Goal: Task Accomplishment & Management: Use online tool/utility

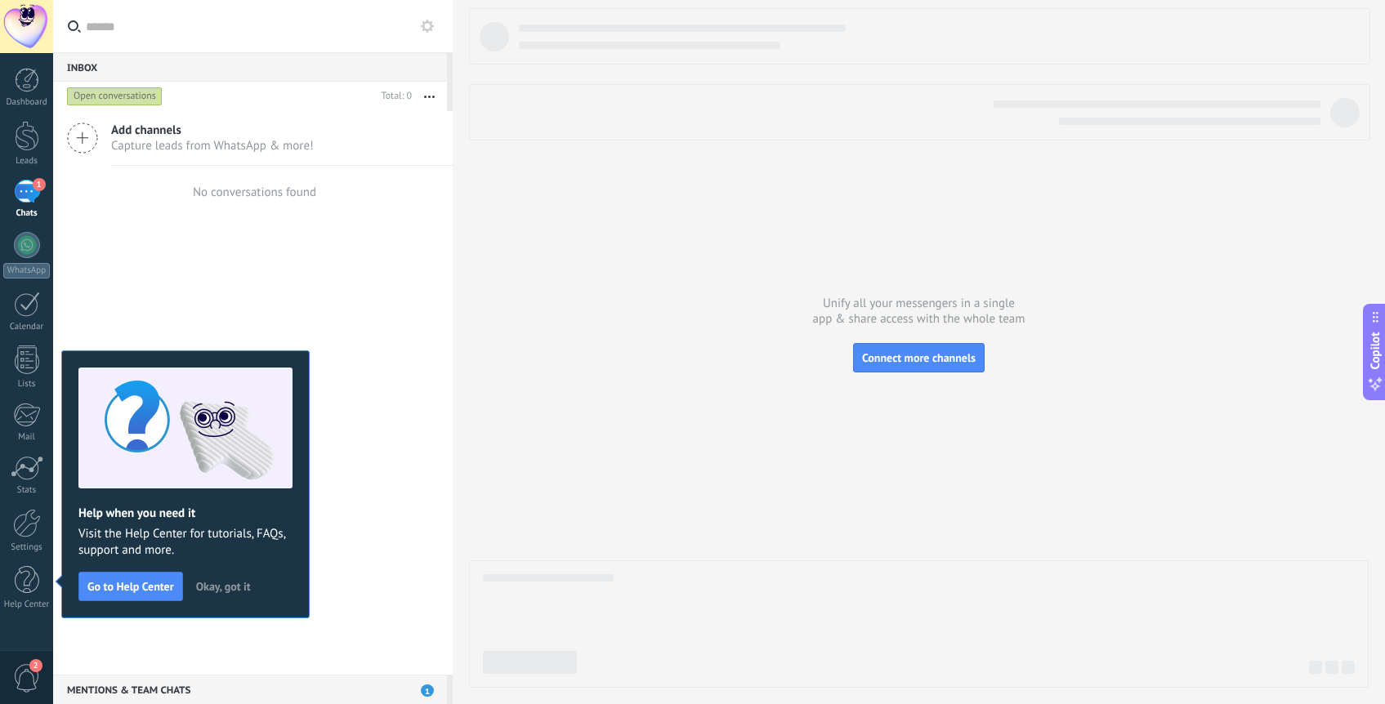
click at [29, 194] on div "1" at bounding box center [27, 192] width 26 height 24
click at [326, 259] on div "Add channels Capture leads from WhatsApp & more! No conversations found" at bounding box center [253, 393] width 400 height 564
click at [29, 95] on link "Dashboard" at bounding box center [26, 88] width 53 height 40
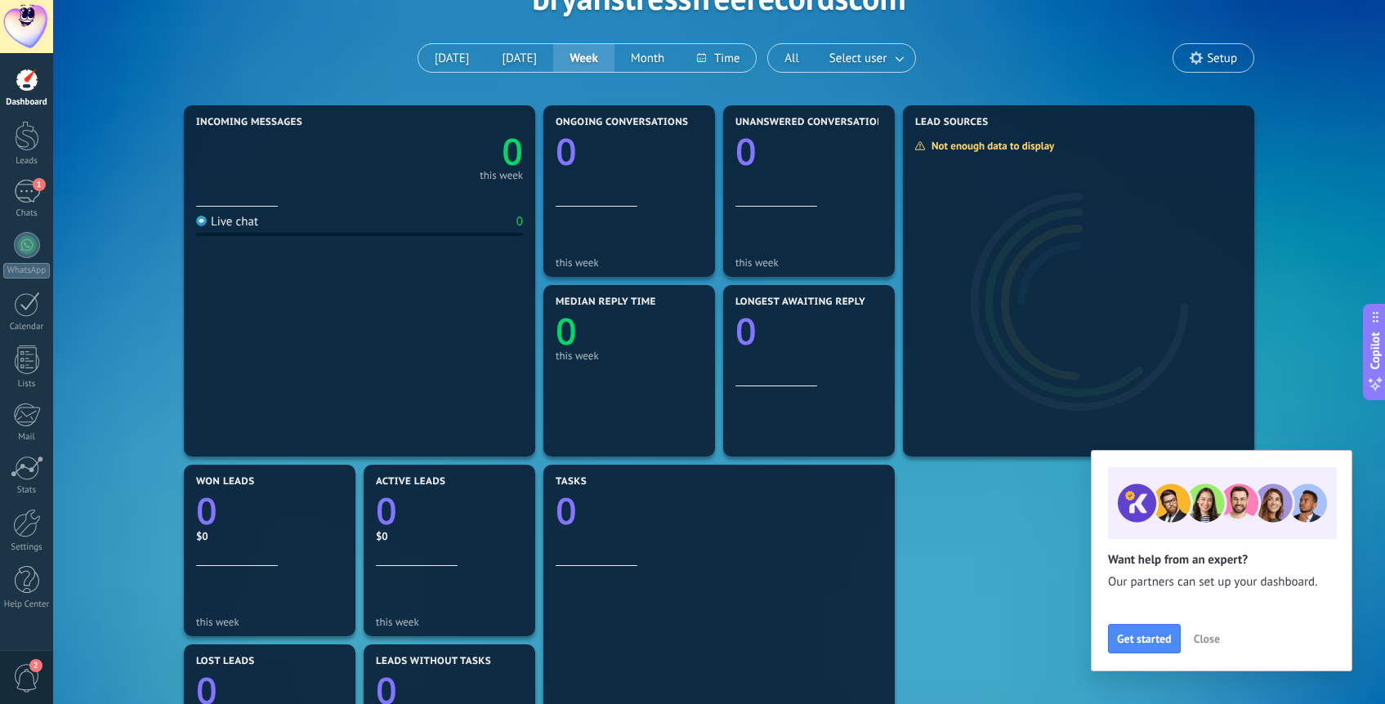
scroll to position [96, 0]
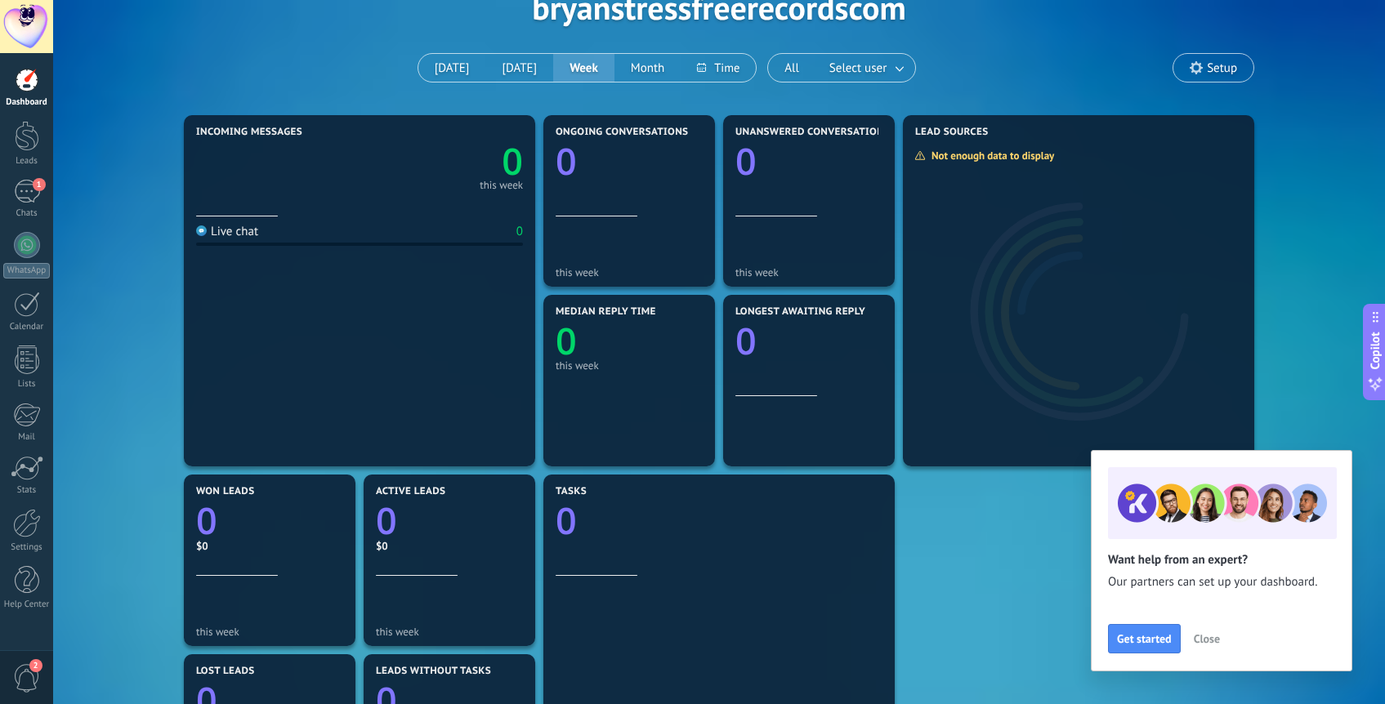
click at [1222, 641] on button "Close" at bounding box center [1207, 639] width 41 height 25
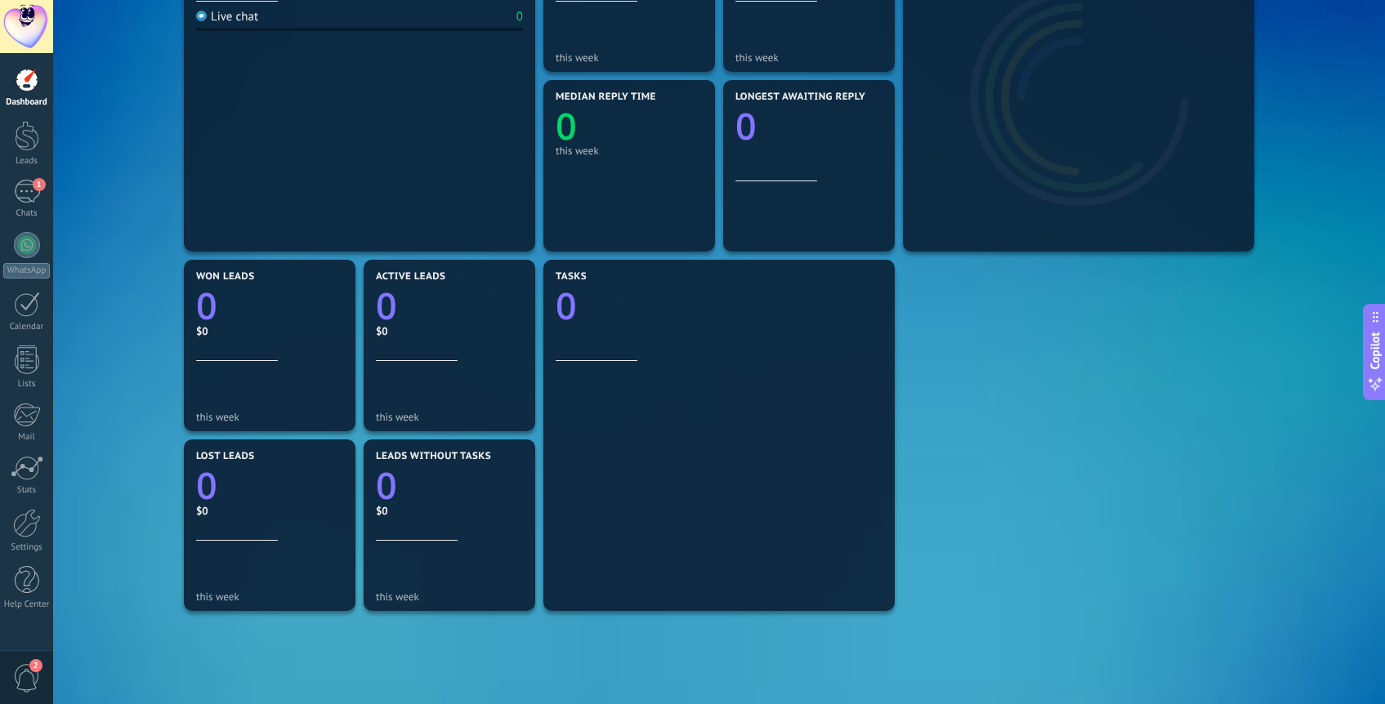
scroll to position [0, 0]
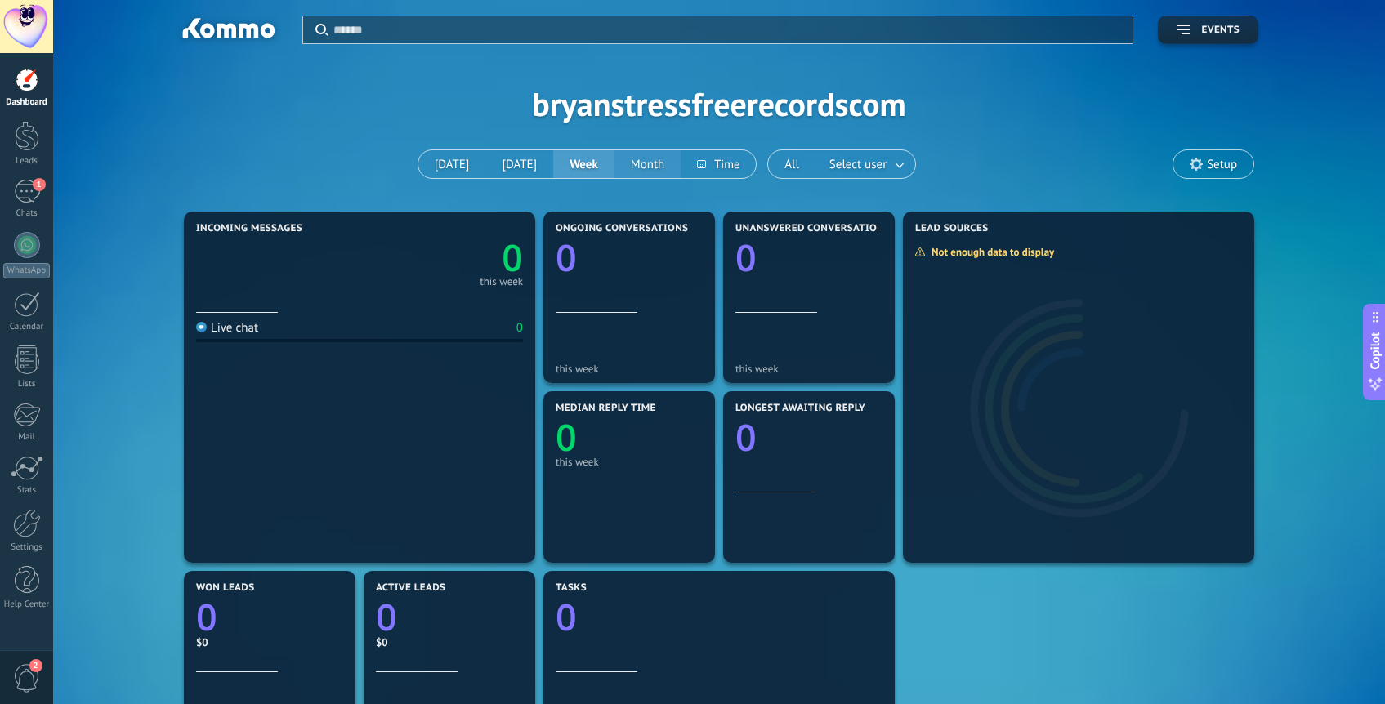
click at [646, 160] on button "Month" at bounding box center [647, 164] width 66 height 28
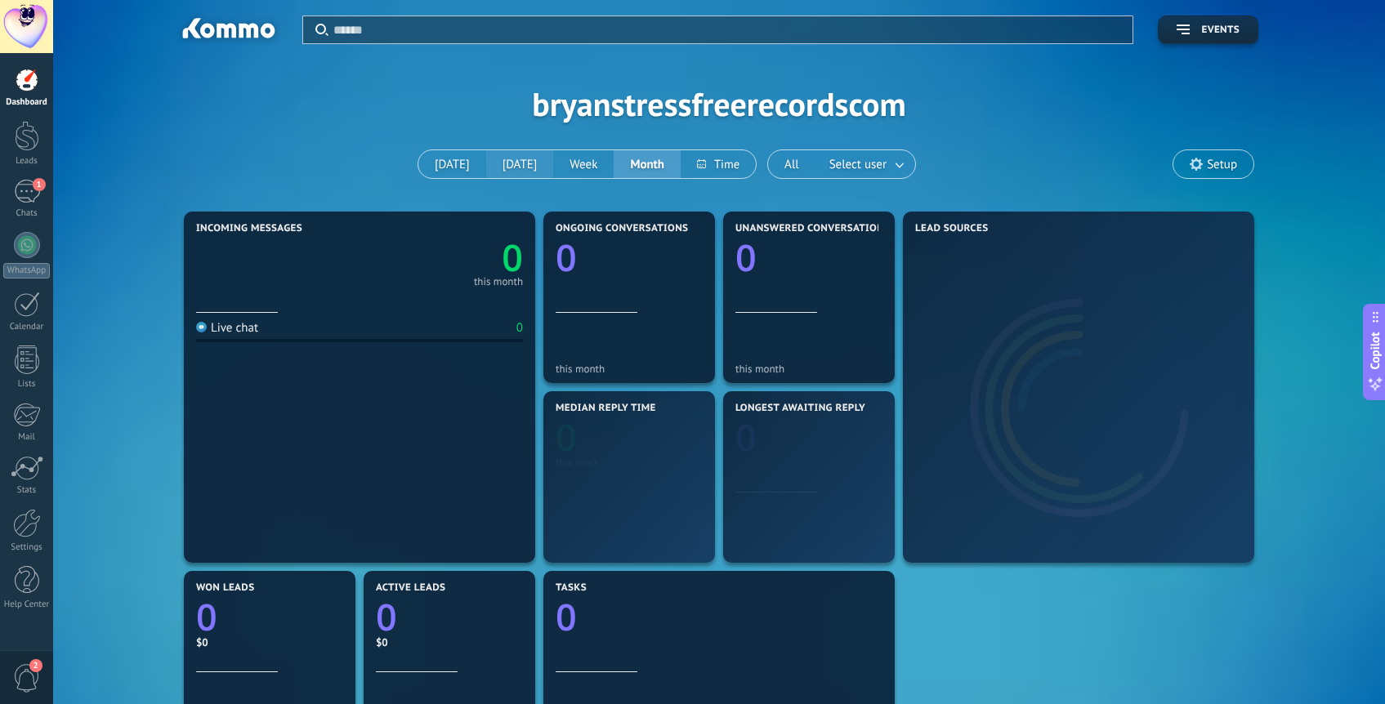
click at [486, 171] on button "[DATE]" at bounding box center [520, 164] width 68 height 28
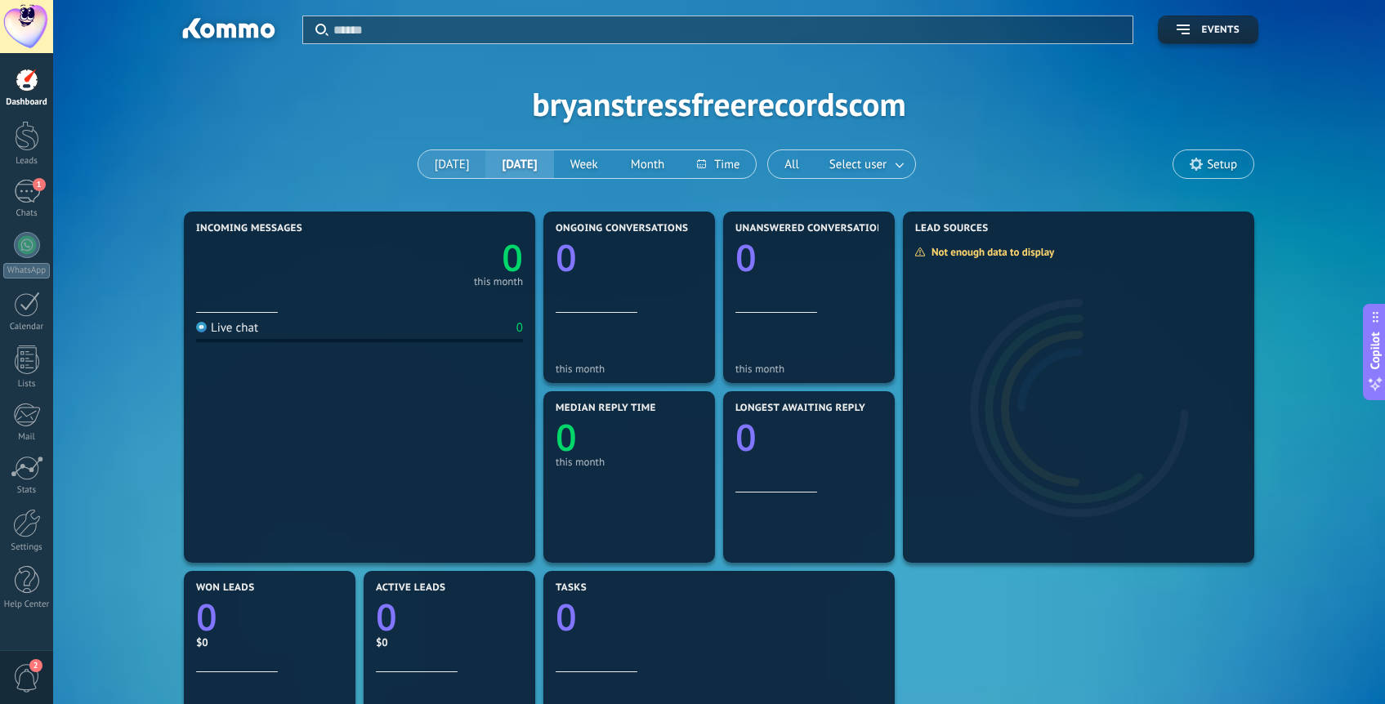
click at [455, 164] on button "[DATE]" at bounding box center [452, 164] width 68 height 28
click at [1019, 231] on h4 "Lead Sources" at bounding box center [1076, 228] width 323 height 11
click at [1210, 149] on div "Apply Events bryanstressfreerecordscom [DATE] [DATE] Week Month All Select user…" at bounding box center [719, 104] width 1283 height 208
click at [1204, 165] on span "Setup" at bounding box center [1213, 164] width 80 height 28
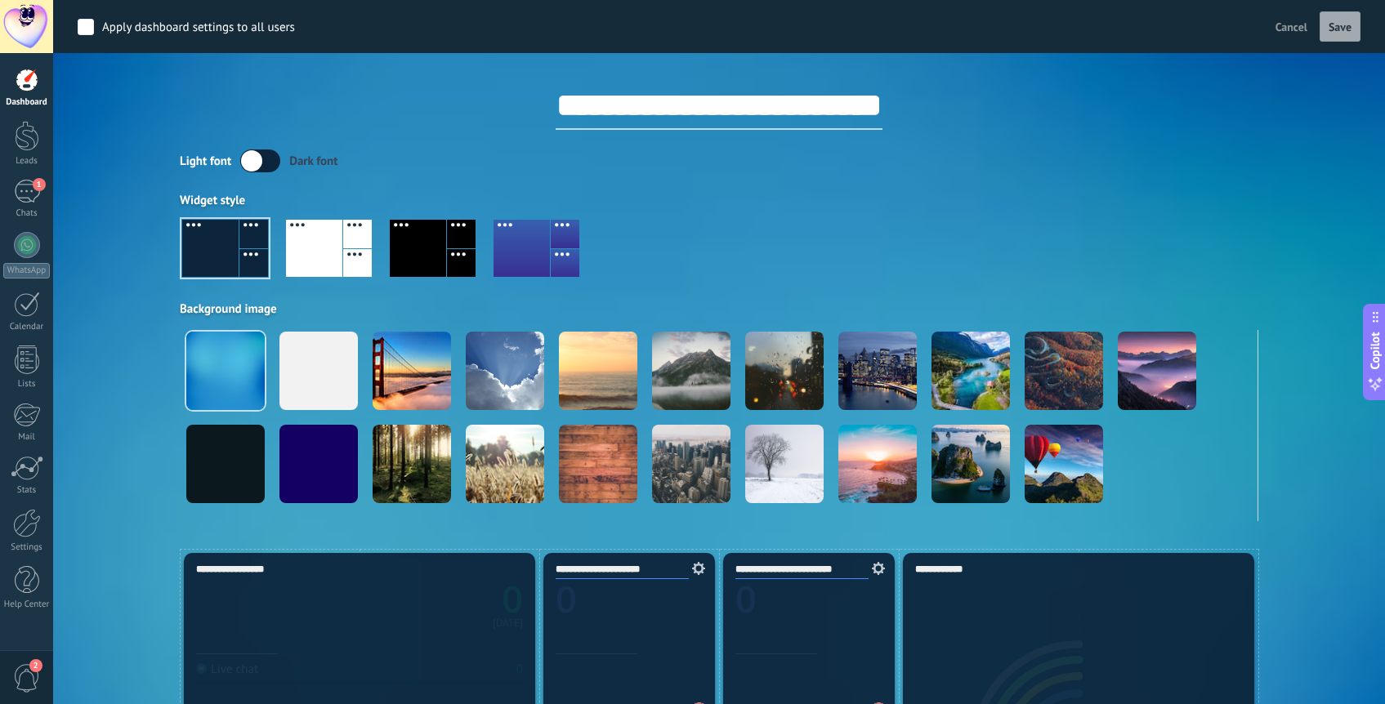
click at [705, 83] on input "**********" at bounding box center [719, 105] width 327 height 49
click at [705, 94] on input "**********" at bounding box center [719, 105] width 327 height 49
type input "**********"
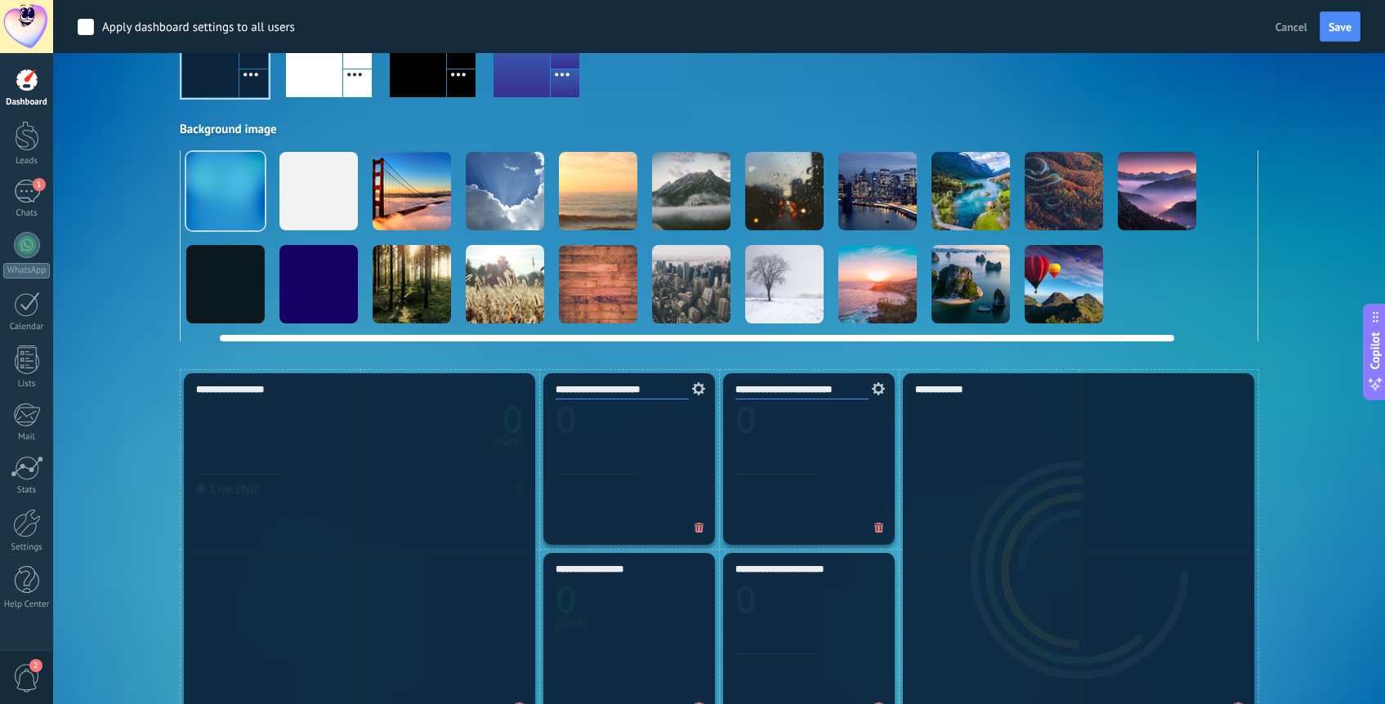
scroll to position [0, 110]
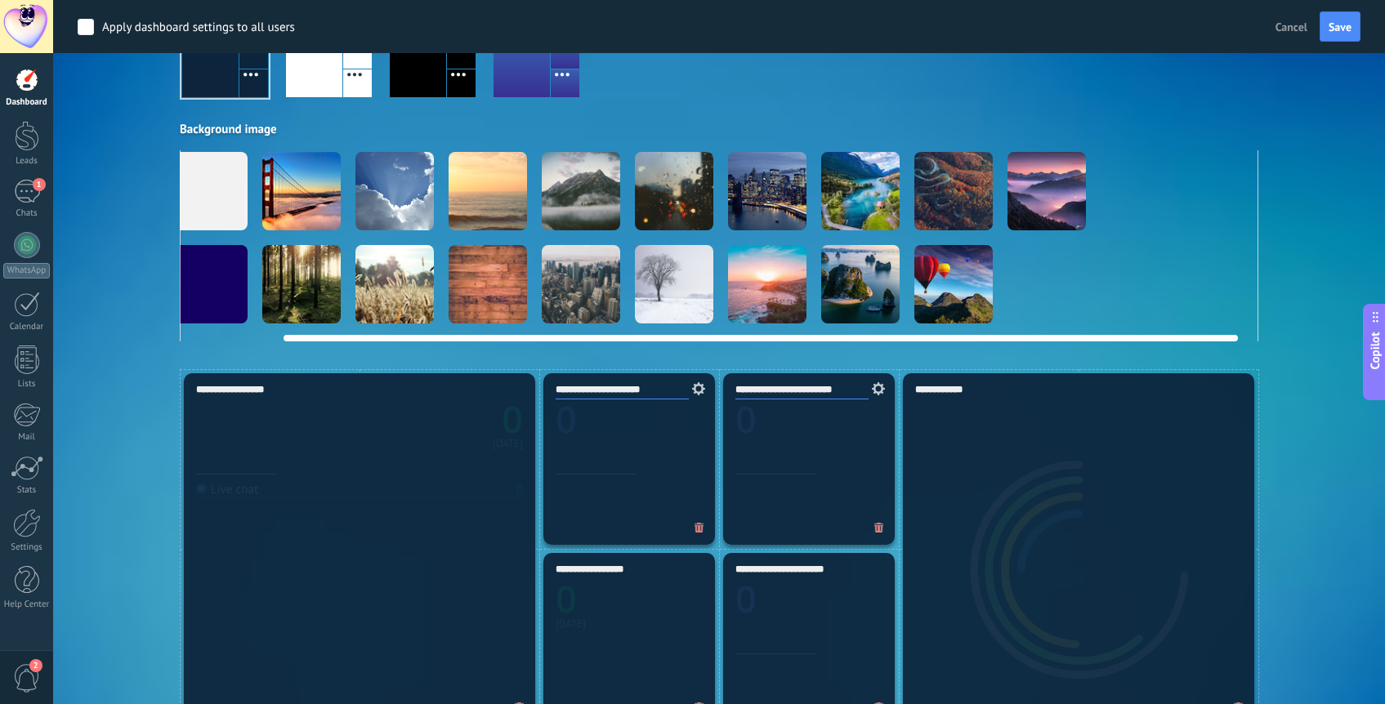
click at [1041, 190] on div at bounding box center [1047, 191] width 78 height 78
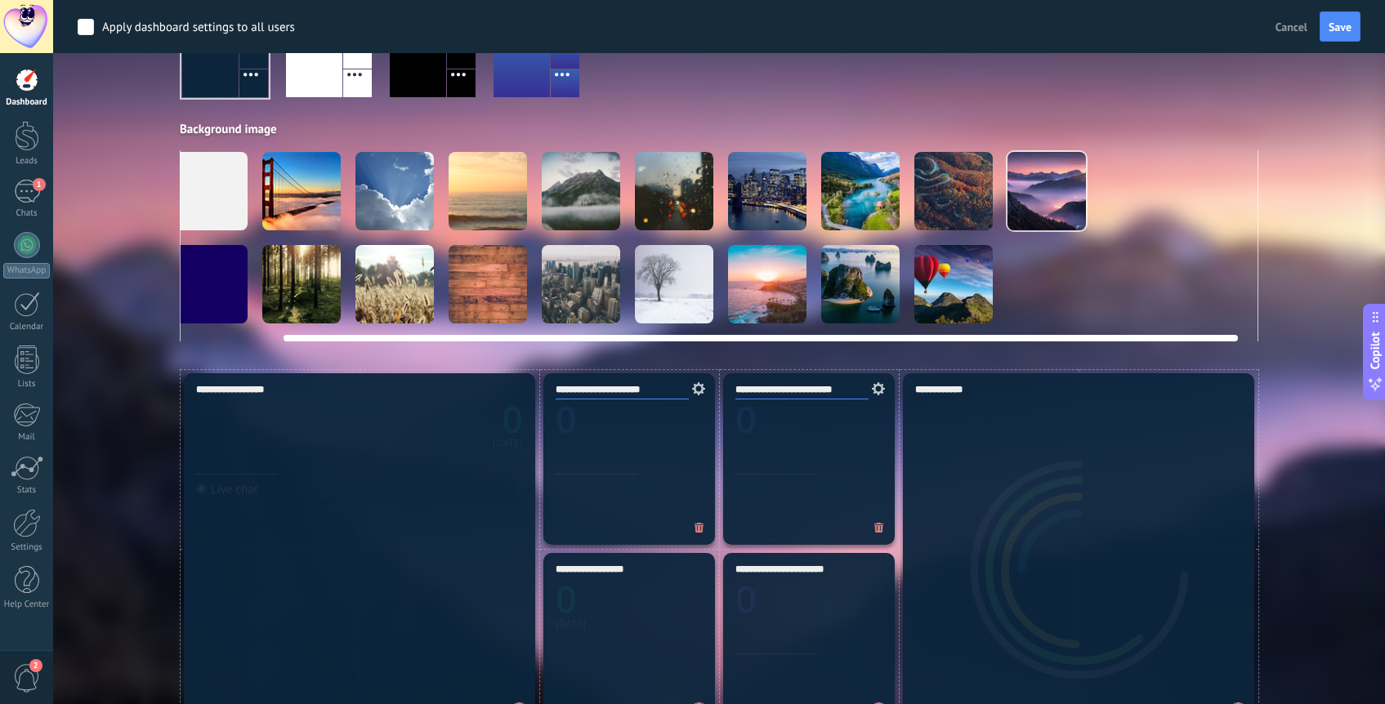
click at [967, 202] on div at bounding box center [953, 191] width 78 height 78
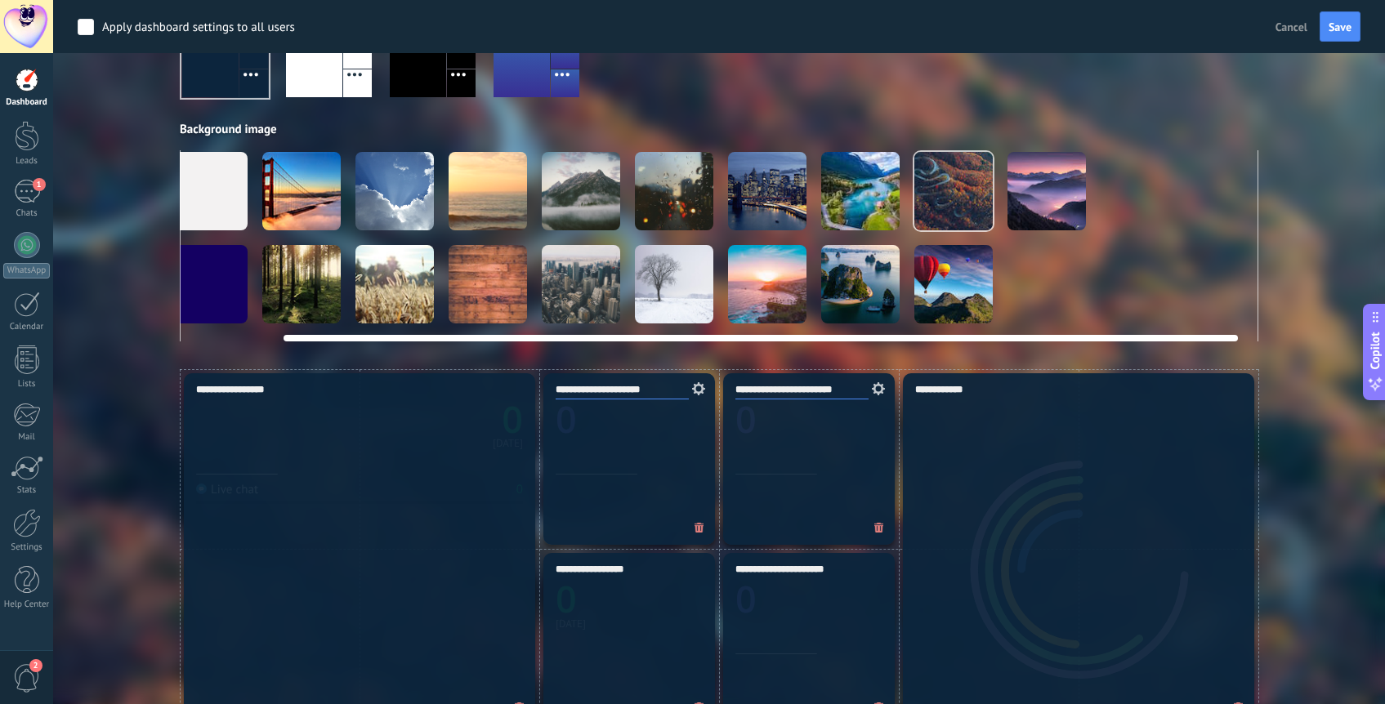
click at [1143, 275] on video at bounding box center [1140, 284] width 78 height 78
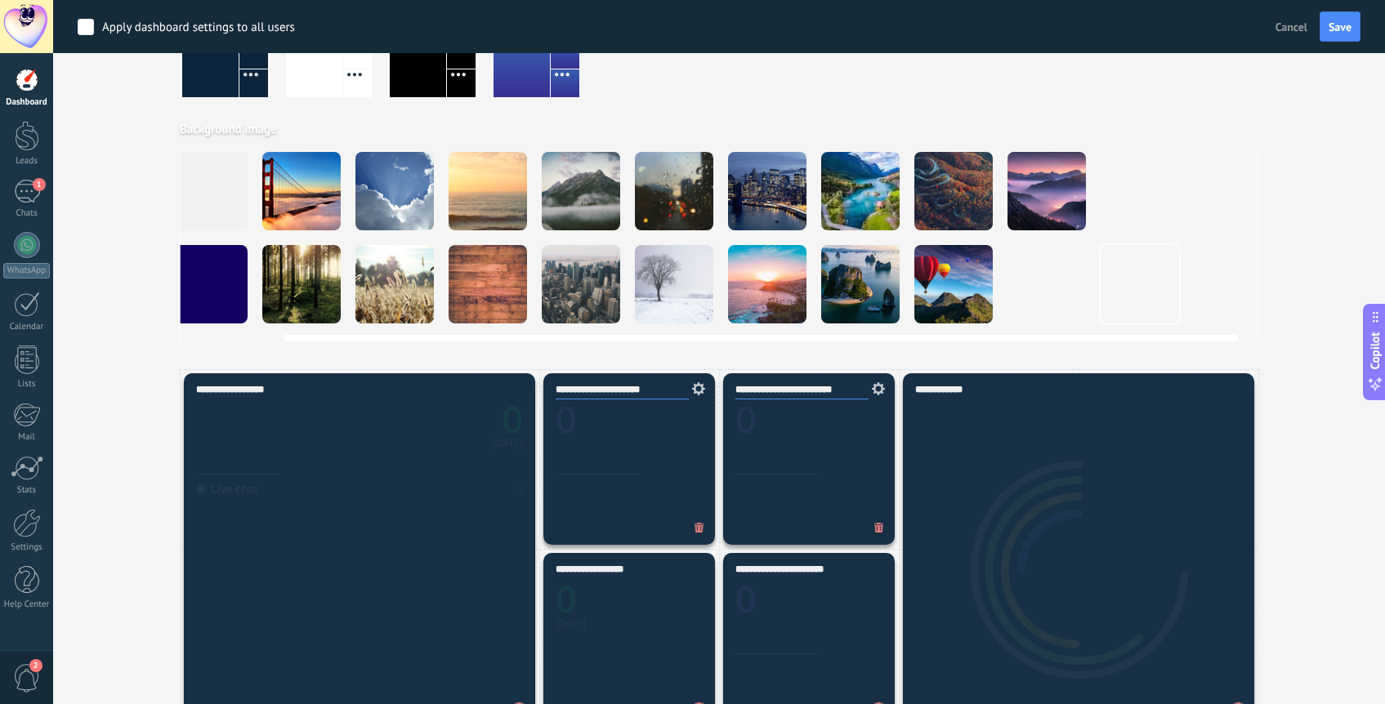
click at [1137, 290] on video at bounding box center [1140, 284] width 78 height 78
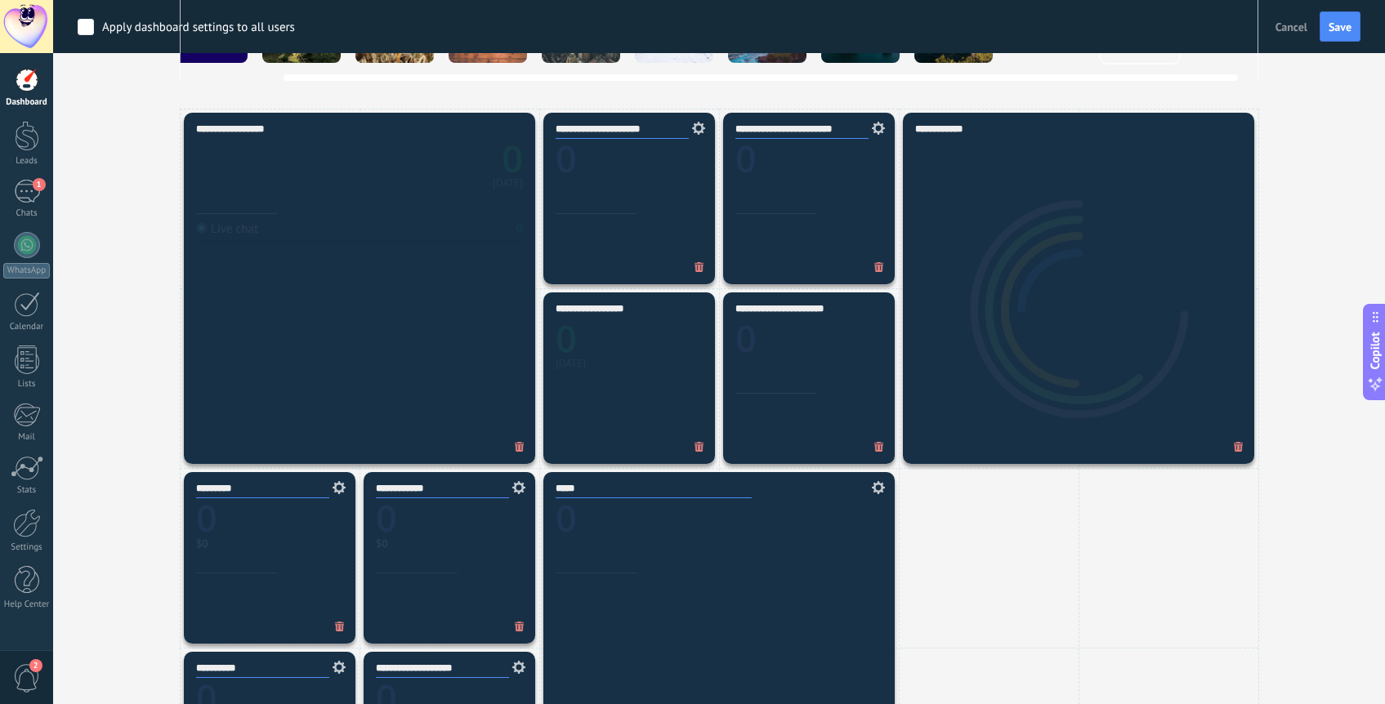
scroll to position [0, 0]
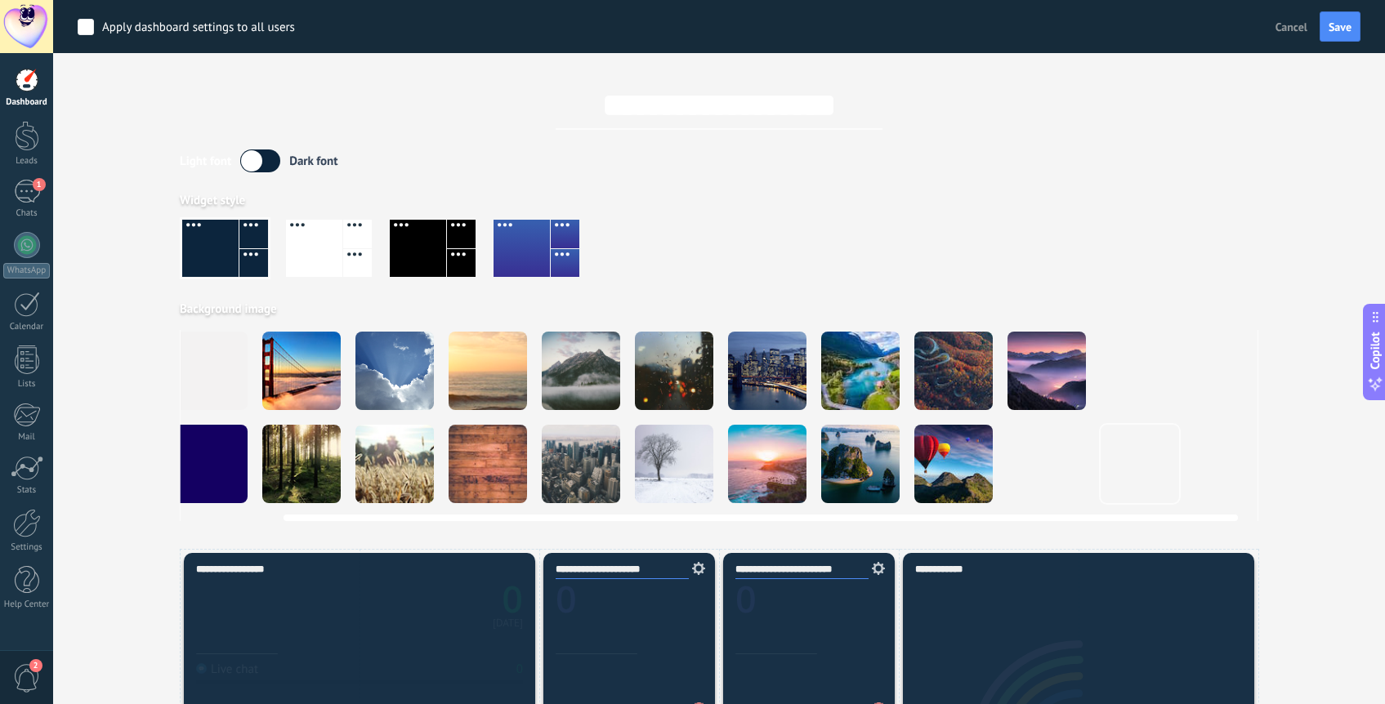
click at [1207, 450] on video at bounding box center [1233, 464] width 78 height 78
click at [199, 378] on div at bounding box center [208, 371] width 78 height 78
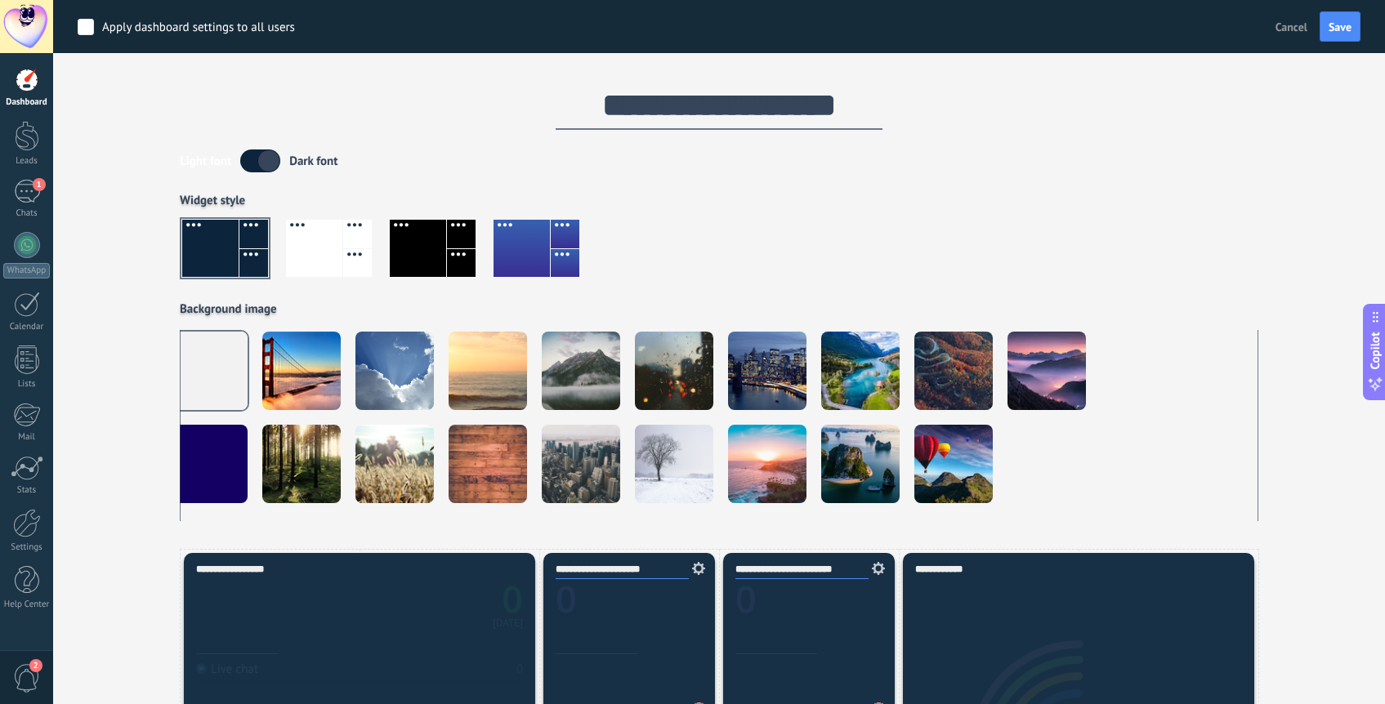
click at [233, 240] on div at bounding box center [225, 248] width 86 height 57
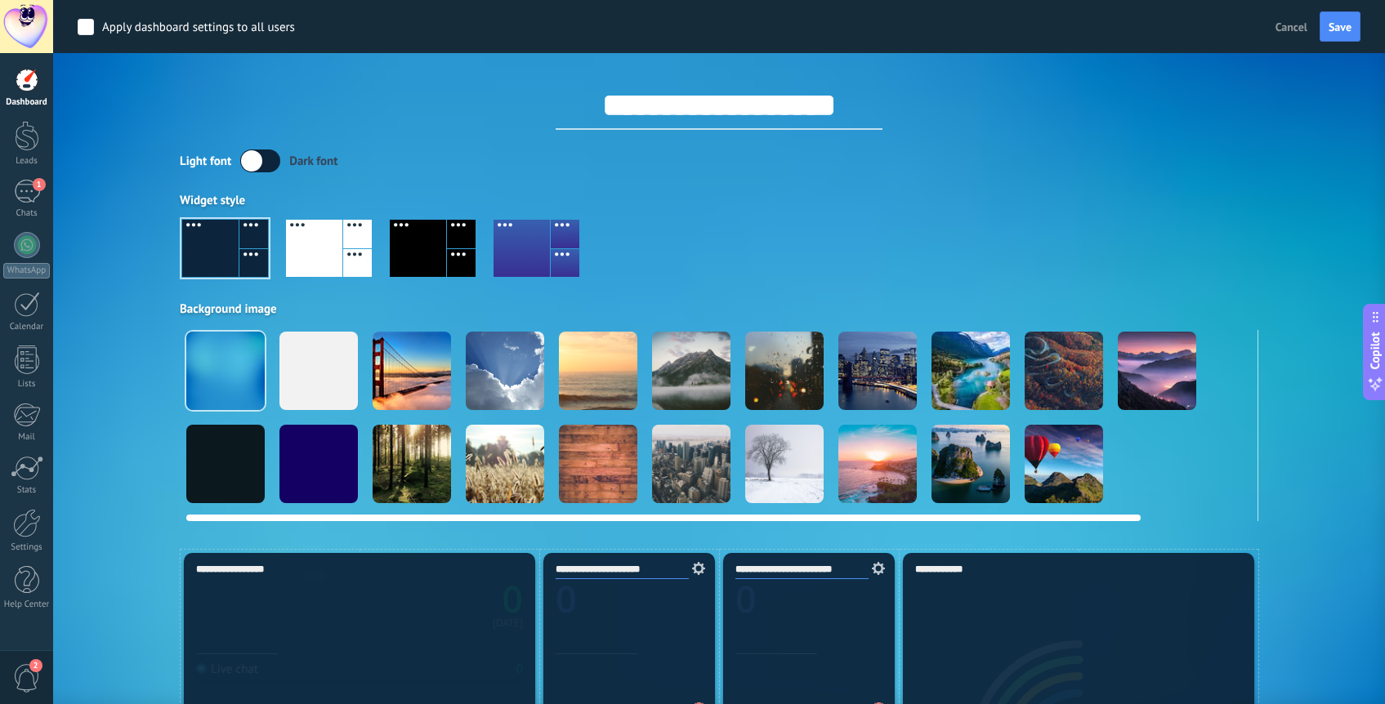
click at [216, 360] on div at bounding box center [225, 371] width 78 height 78
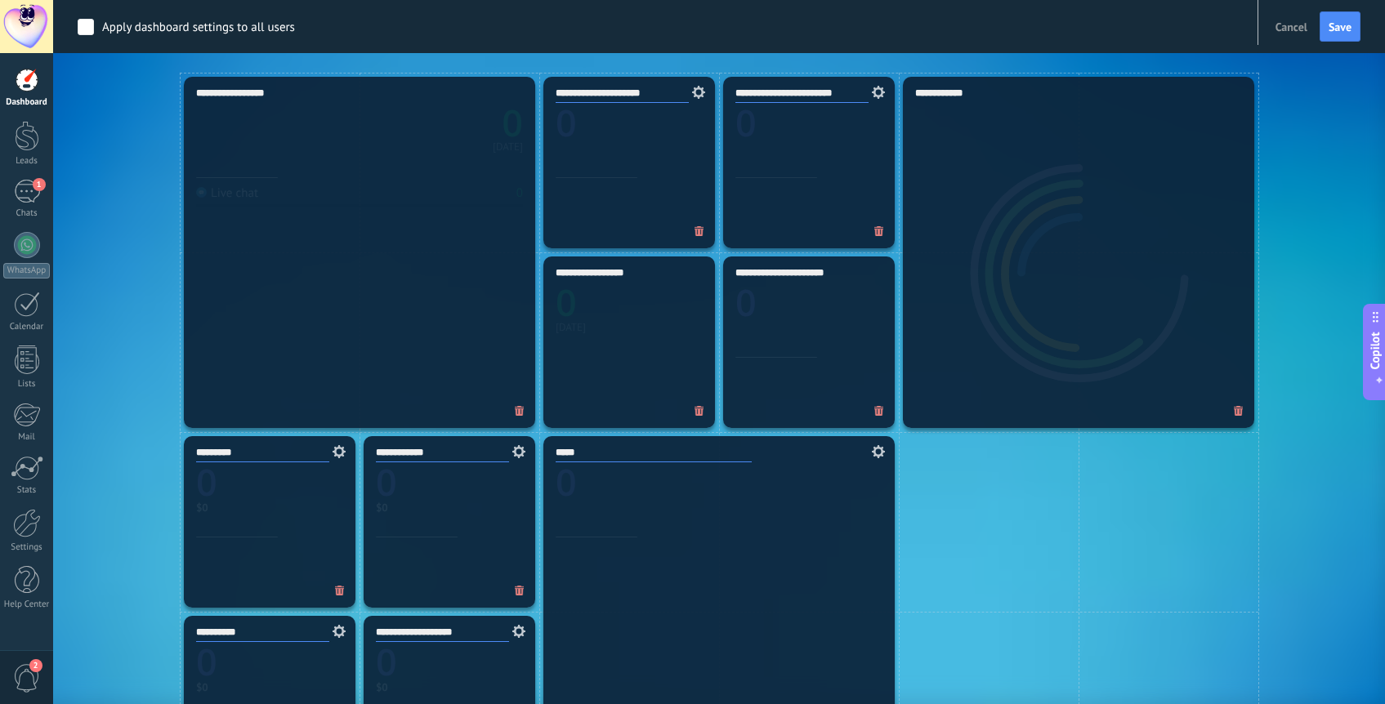
scroll to position [471, 0]
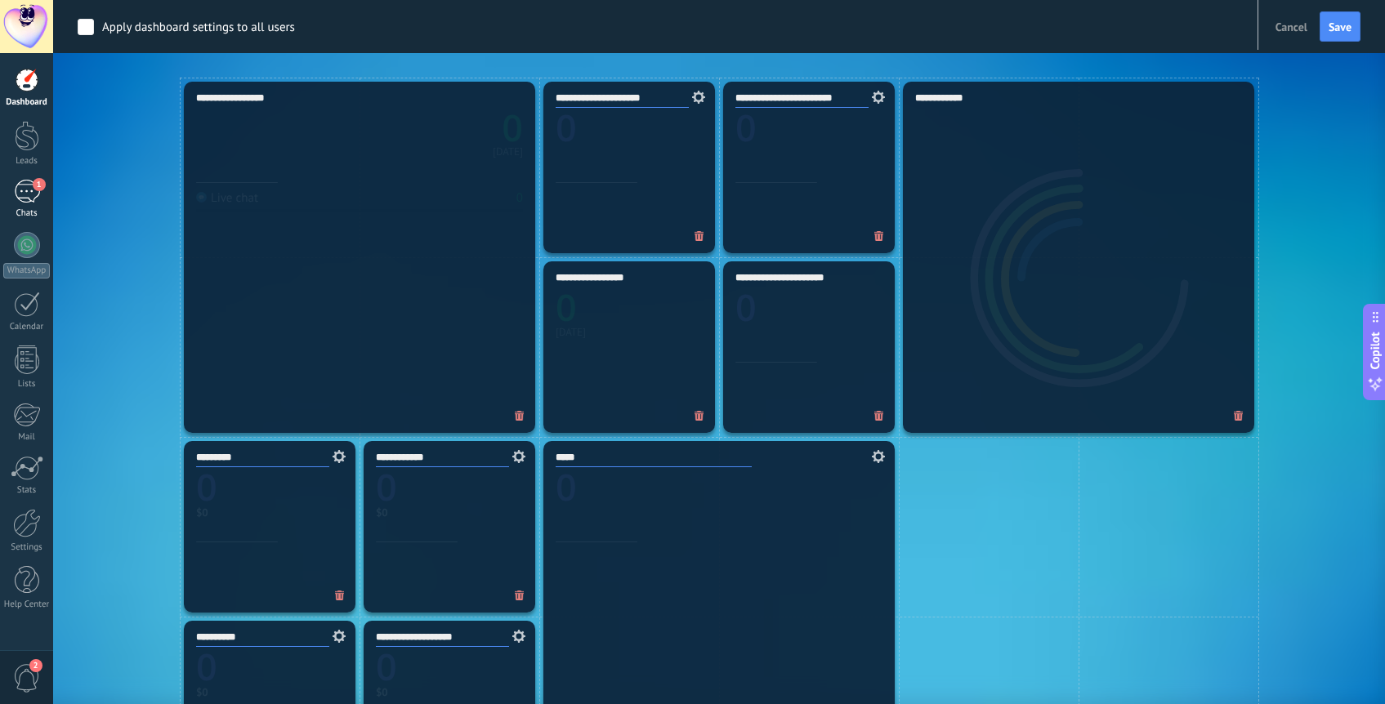
click at [34, 196] on div "1" at bounding box center [27, 192] width 26 height 24
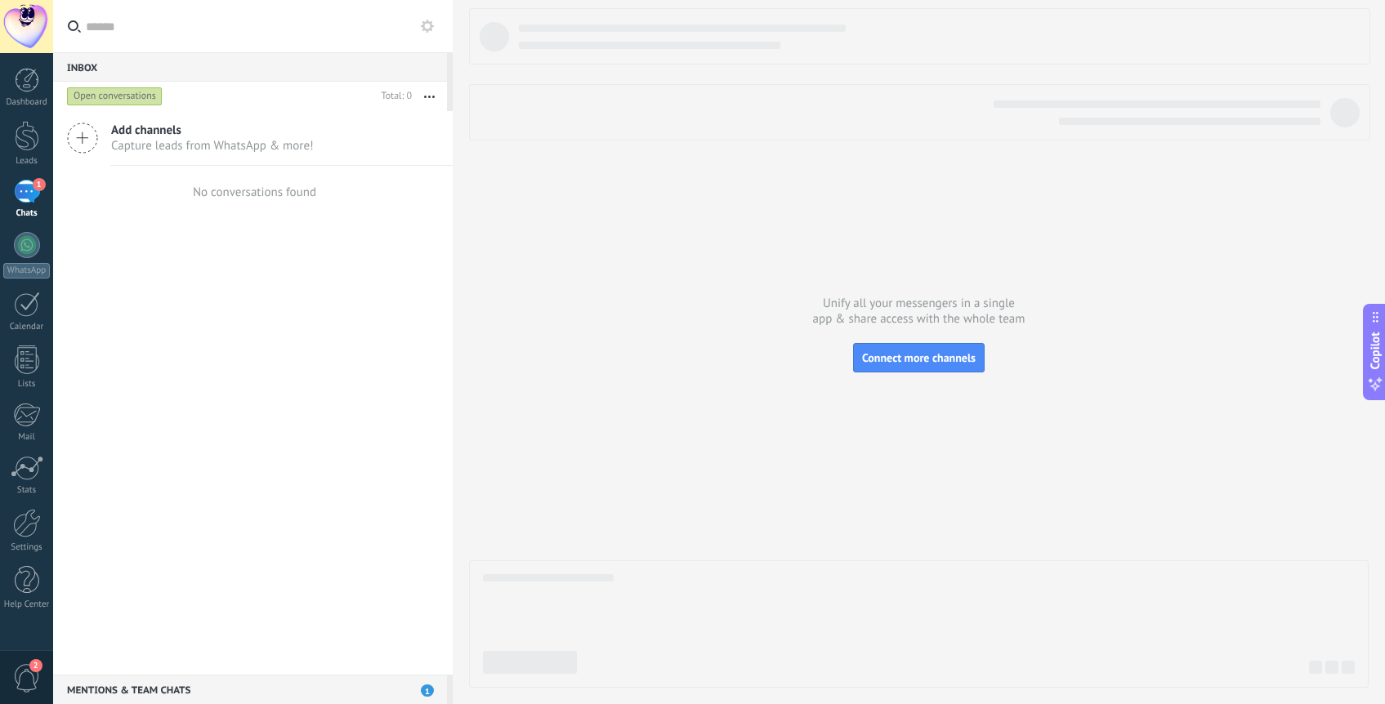
click at [177, 143] on span "Capture leads from WhatsApp & more!" at bounding box center [212, 146] width 203 height 16
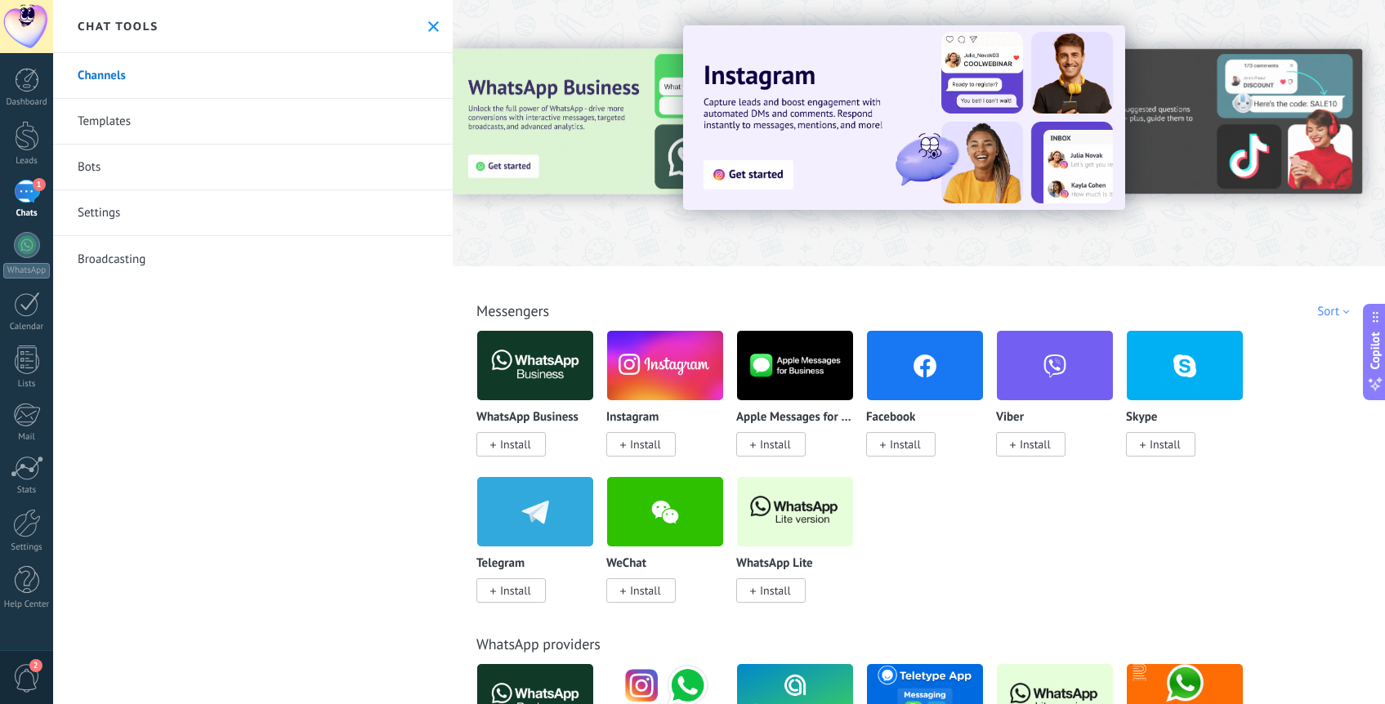
click at [646, 449] on span "Install" at bounding box center [645, 444] width 31 height 15
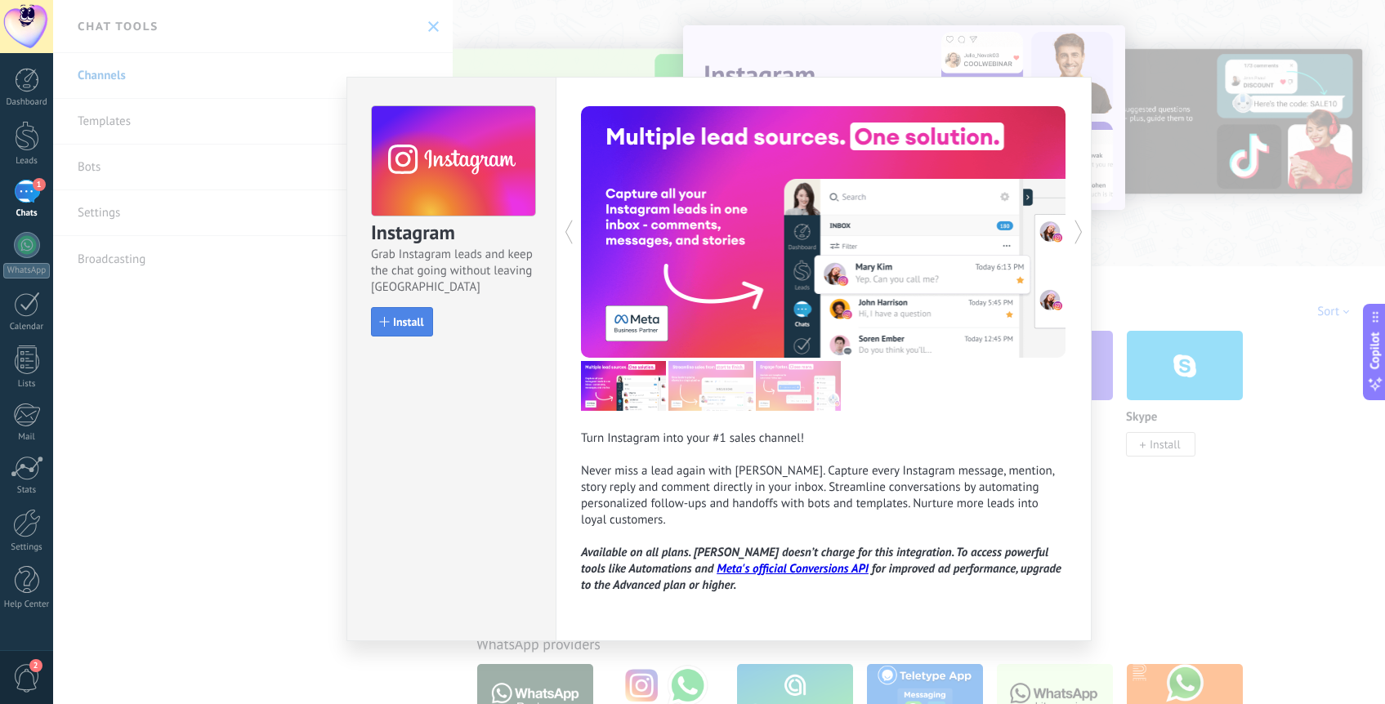
click at [389, 315] on button "Install" at bounding box center [402, 321] width 62 height 29
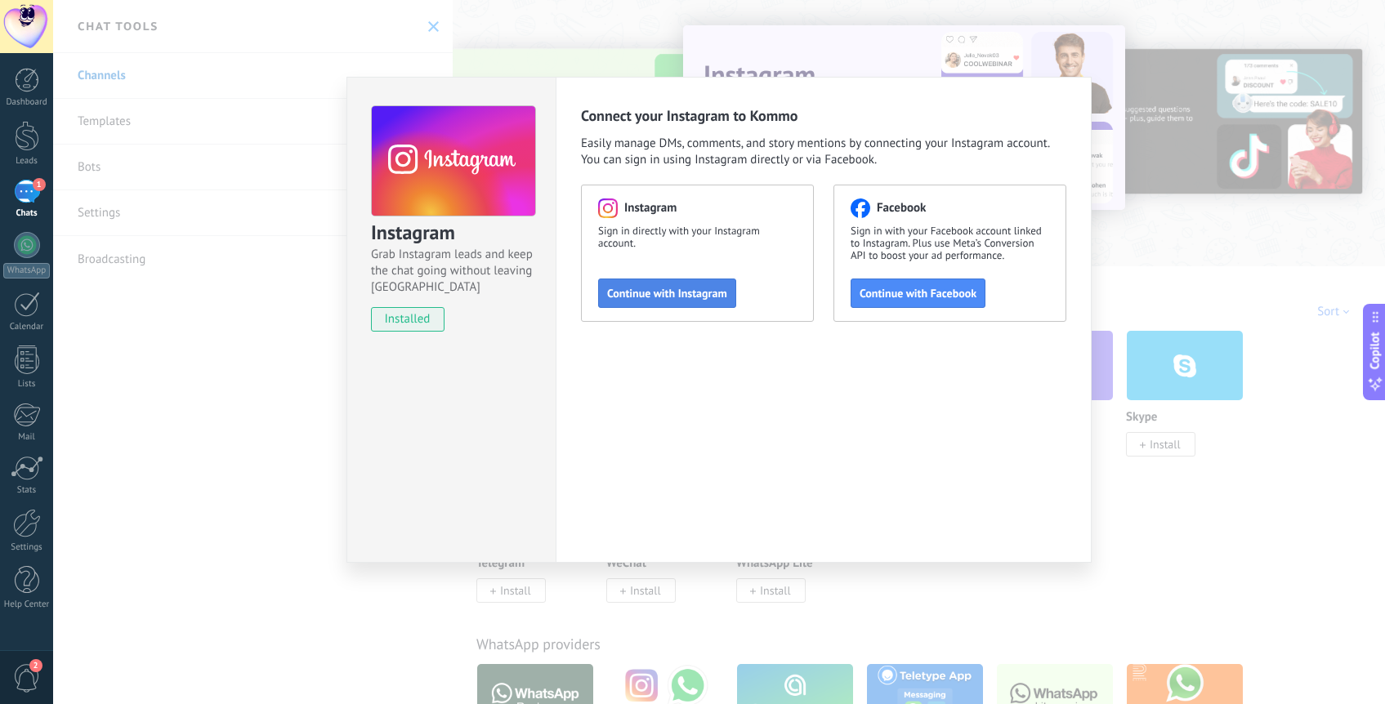
click at [688, 290] on span "Continue with Instagram" at bounding box center [667, 293] width 120 height 11
